Goal: Task Accomplishment & Management: Manage account settings

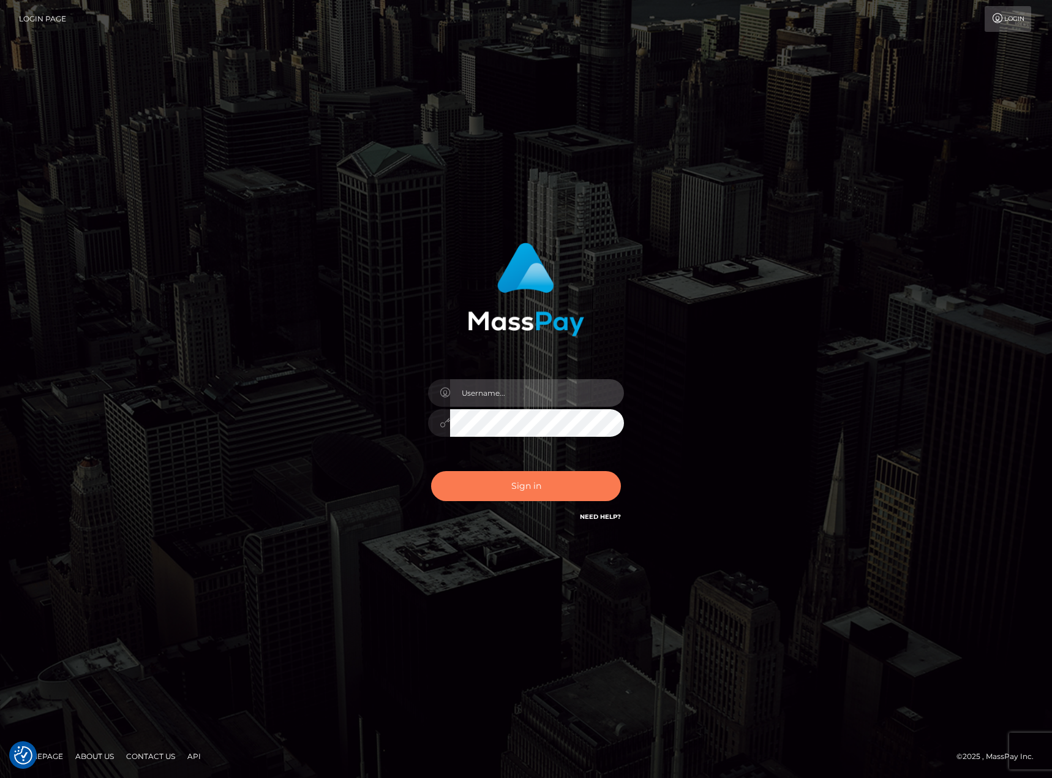
type input "karl.cope"
click at [551, 483] on button "Sign in" at bounding box center [526, 486] width 190 height 30
type input "karl.cope"
click at [549, 483] on button "Sign in" at bounding box center [526, 486] width 190 height 30
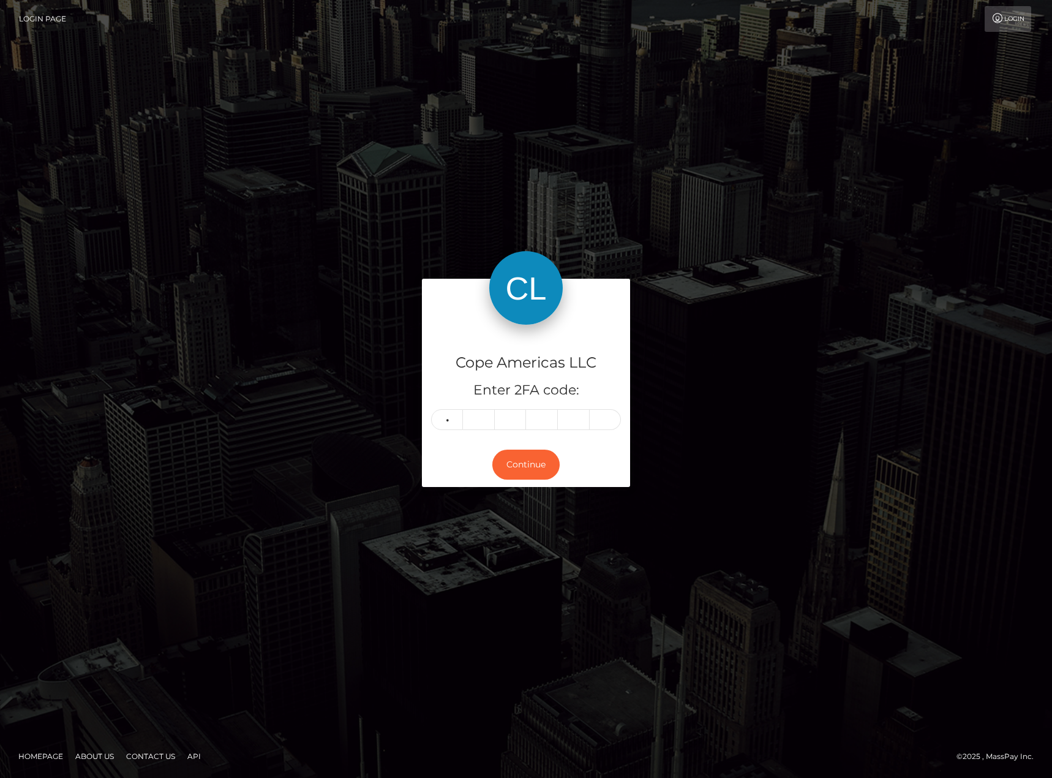
type input "8"
type input "2"
type input "0"
type input "9"
type input "3"
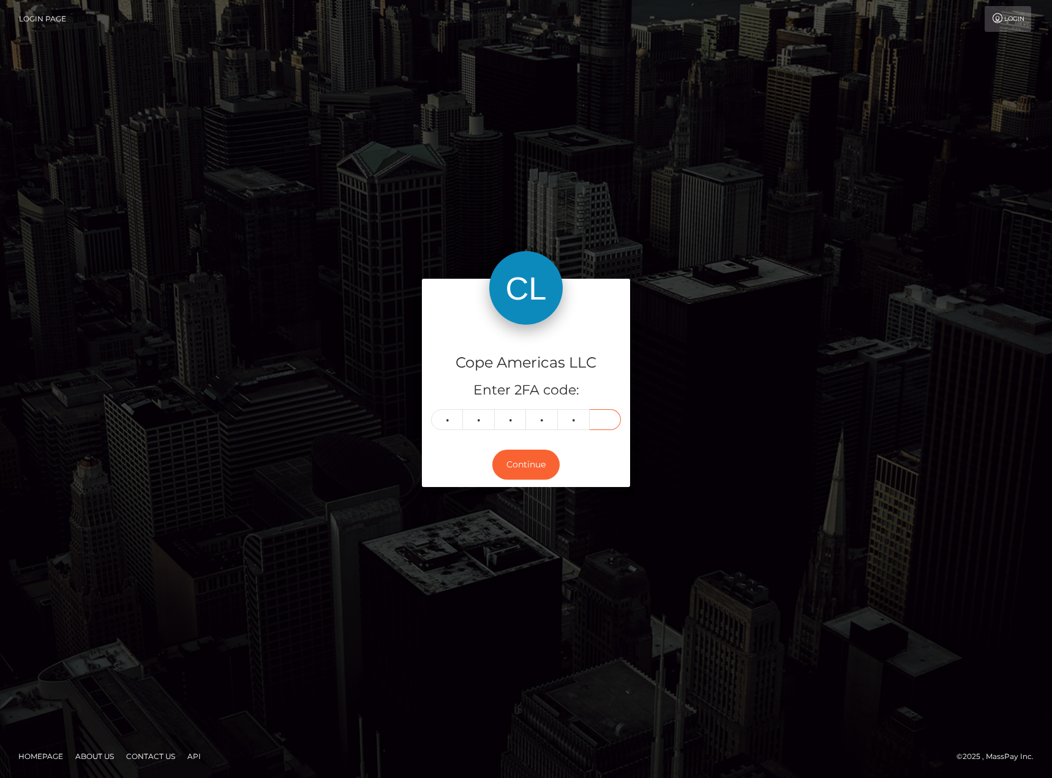
type input "0"
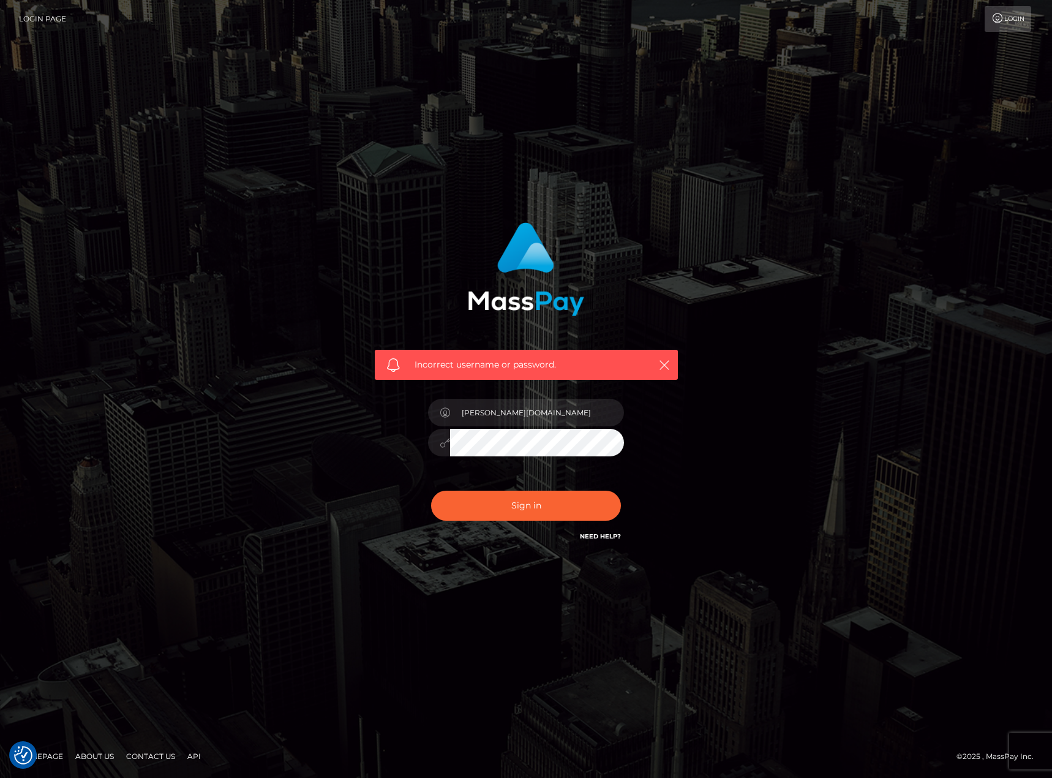
click at [711, 433] on div "Incorrect username or password. karl.co" at bounding box center [526, 389] width 698 height 352
click at [529, 410] on input "karl.co" at bounding box center [537, 413] width 174 height 28
type input "[PERSON_NAME].[PERSON_NAME]"
click at [513, 510] on button "Sign in" at bounding box center [526, 506] width 190 height 30
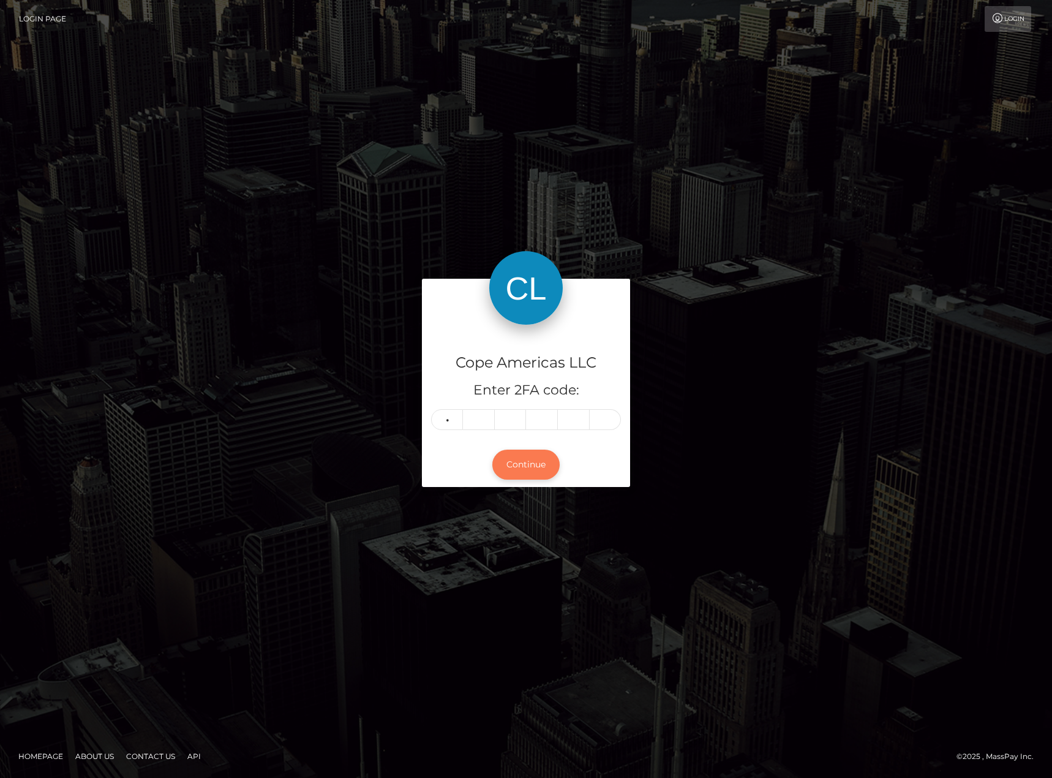
type input "8"
type input "2"
type input "0"
type input "9"
type input "0"
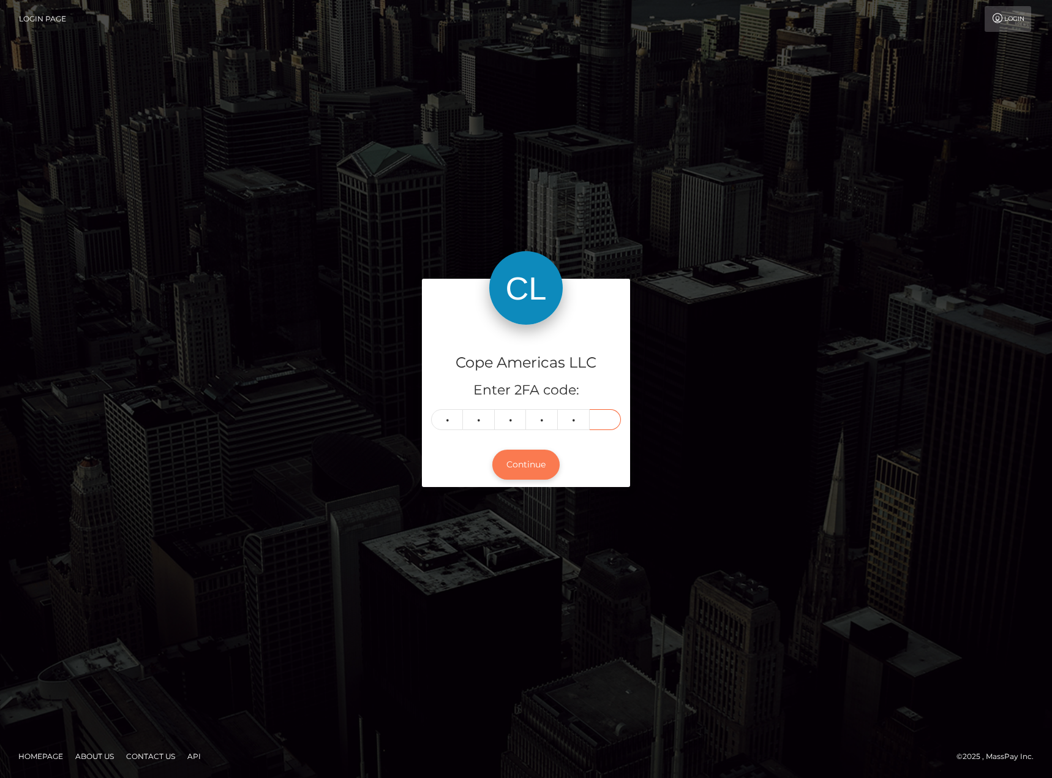
type input "3"
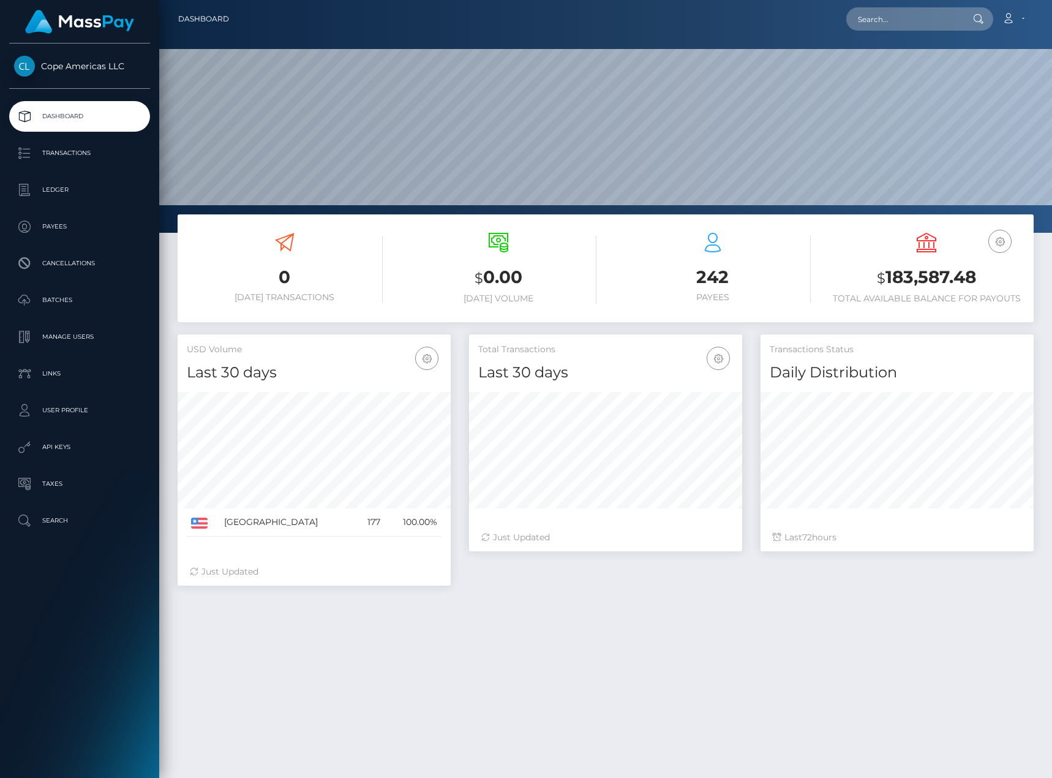
scroll to position [217, 273]
click at [702, 684] on div "0 [DATE] Transactions $ 0.00 [DATE] Volume 242 $ 72" at bounding box center [605, 565] width 893 height 703
click at [75, 160] on p "Transactions" at bounding box center [79, 153] width 131 height 18
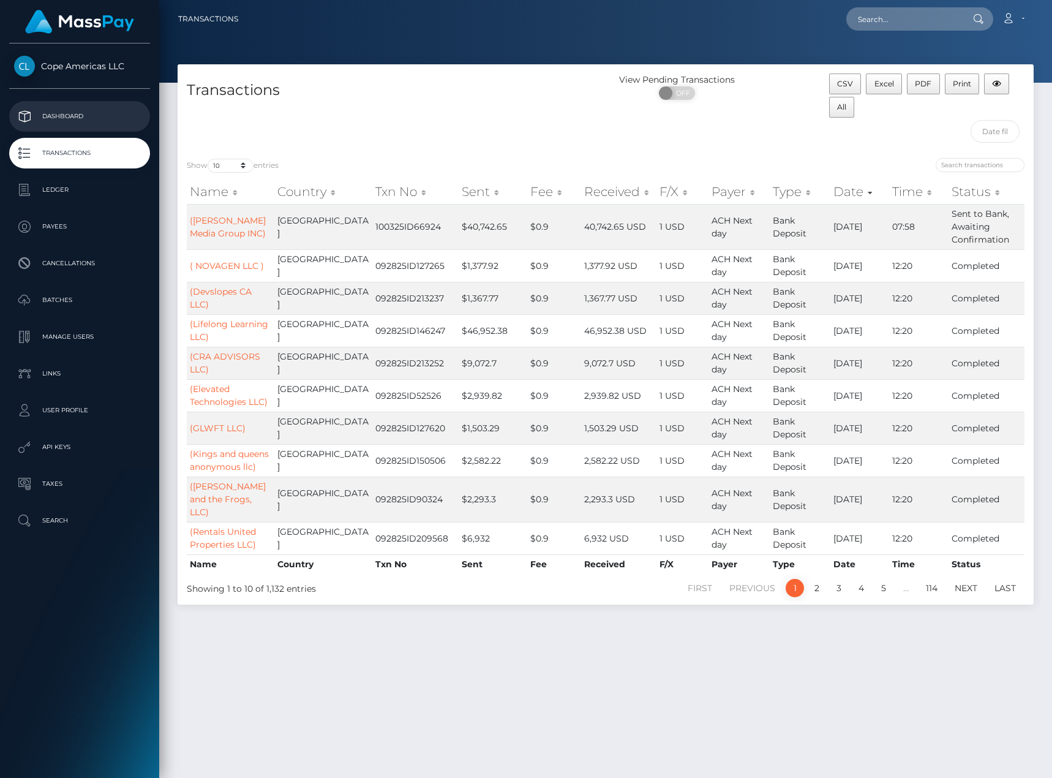
click at [113, 106] on link "Dashboard" at bounding box center [79, 116] width 141 height 31
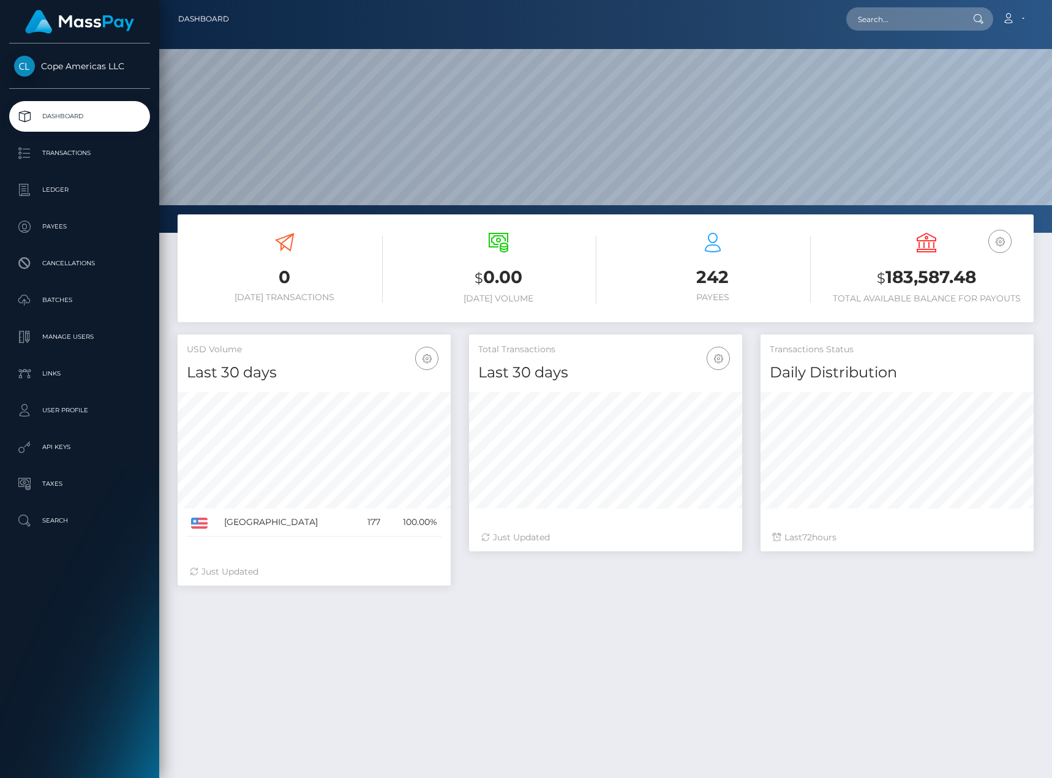
scroll to position [217, 273]
click at [934, 662] on div "0 [DATE] Transactions $ 0.00 [DATE] Volume 242 $ 72" at bounding box center [605, 565] width 893 height 703
click at [94, 150] on p "Transactions" at bounding box center [79, 153] width 131 height 18
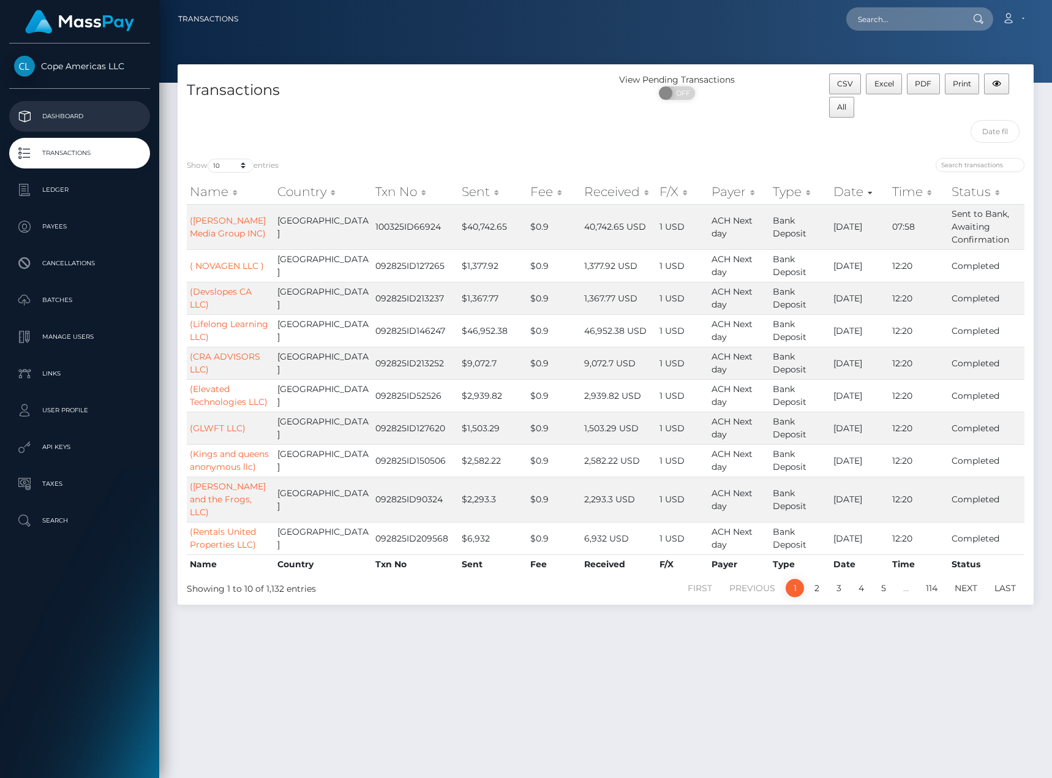
click at [86, 118] on p "Dashboard" at bounding box center [79, 116] width 131 height 18
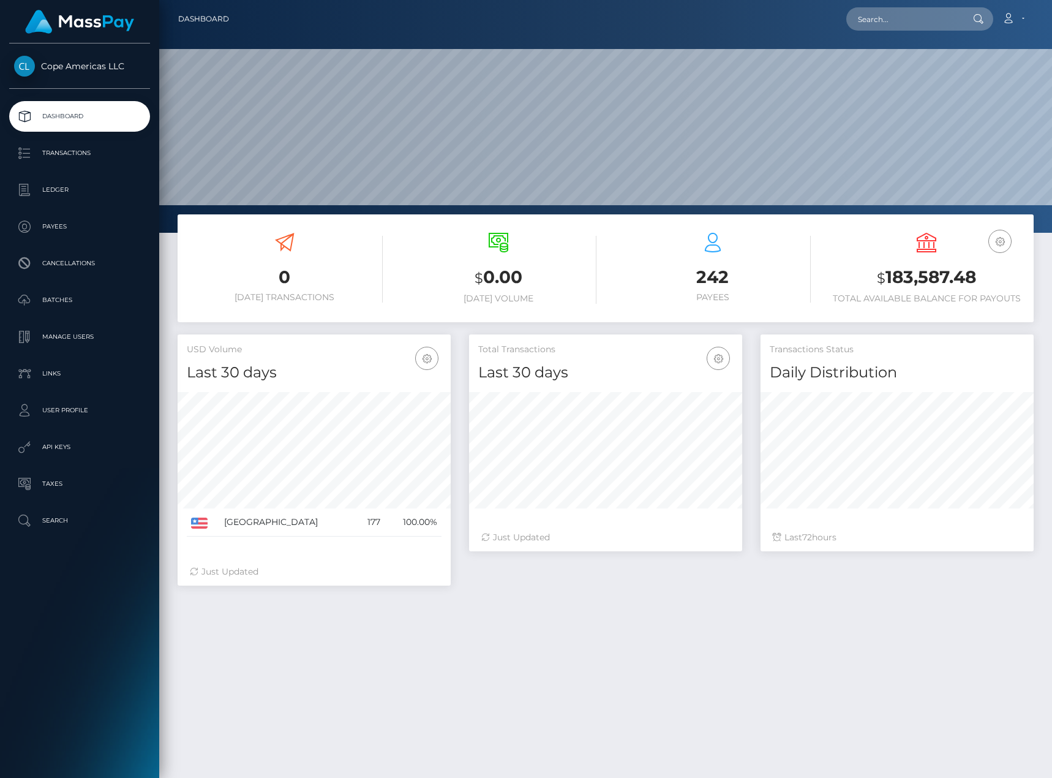
scroll to position [217, 273]
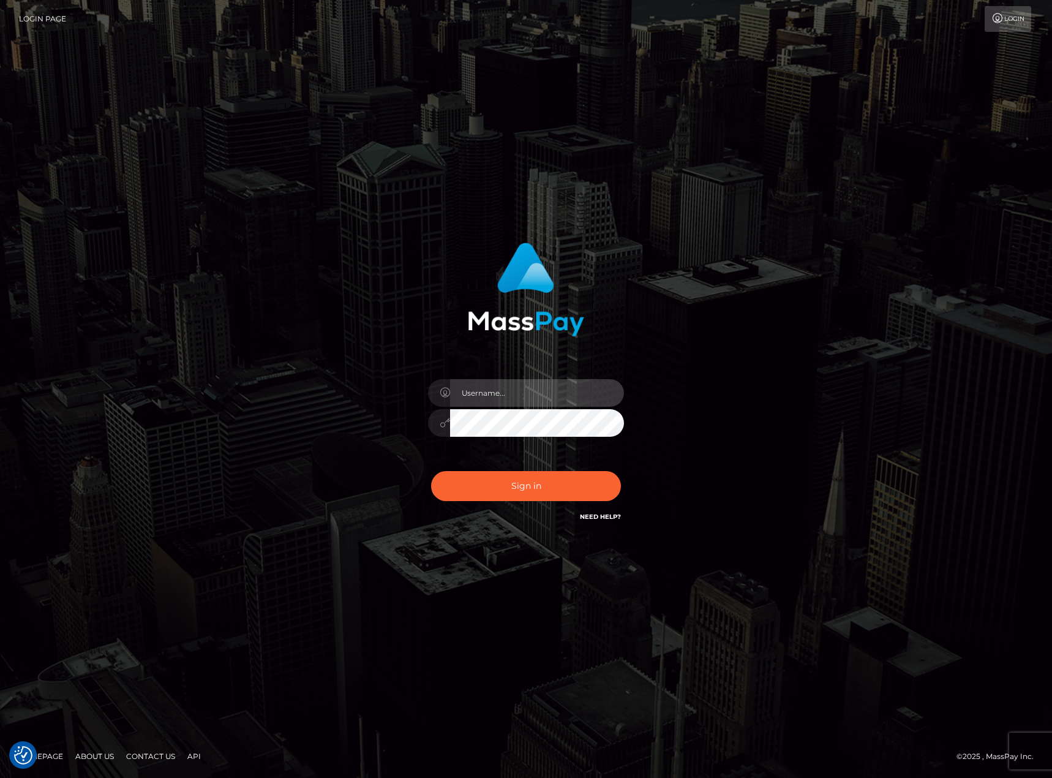
type input "[PERSON_NAME].[PERSON_NAME]"
